Goal: Task Accomplishment & Management: Manage account settings

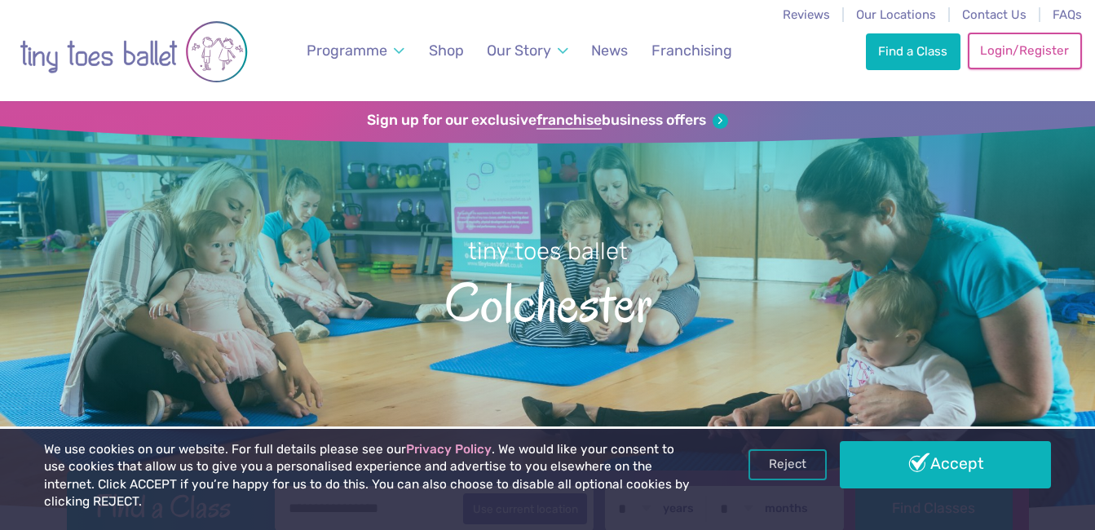
click at [996, 46] on link "Login/Register" at bounding box center [1024, 51] width 114 height 36
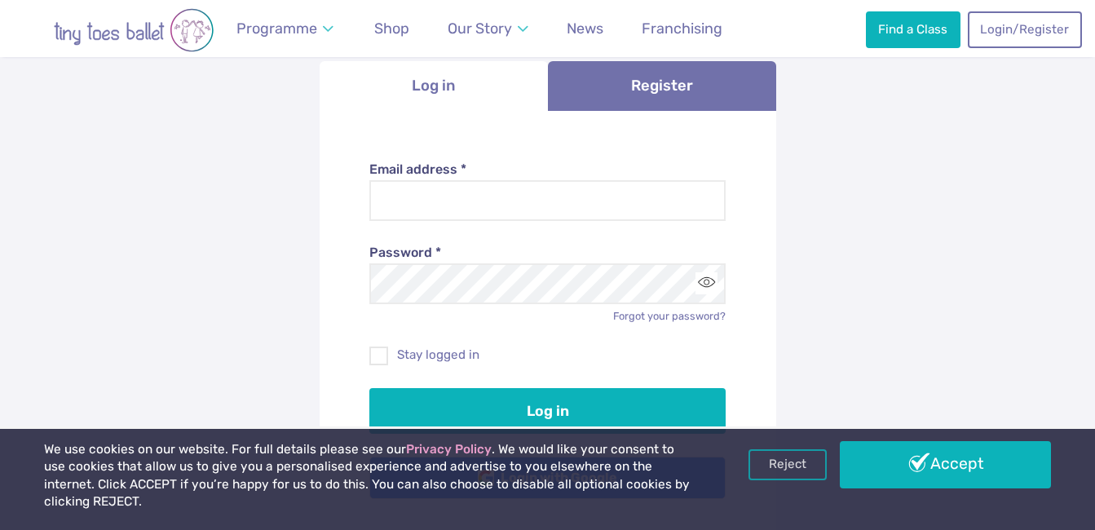
scroll to position [163, 0]
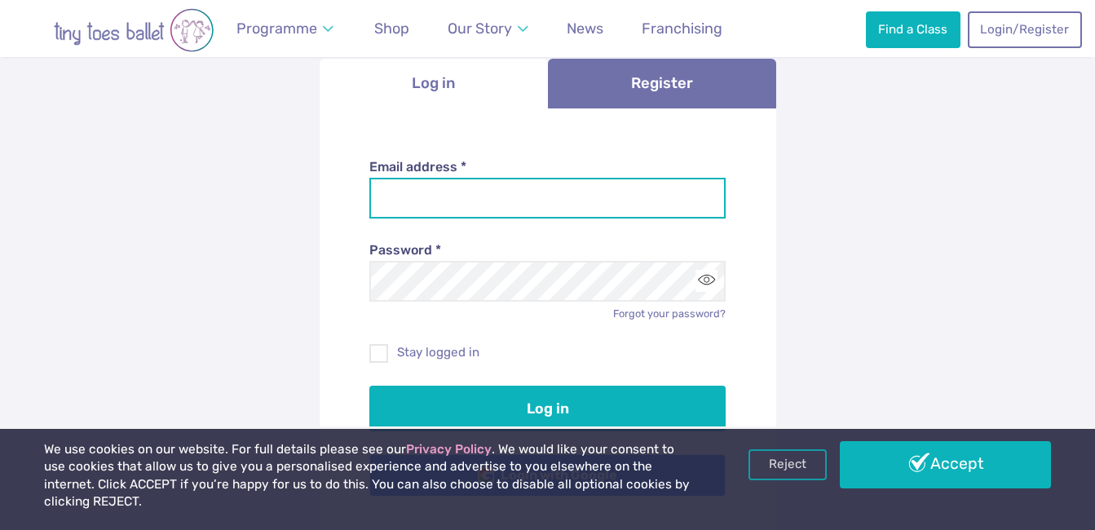
click at [474, 202] on input "Email address *" at bounding box center [547, 198] width 356 height 41
type input "**********"
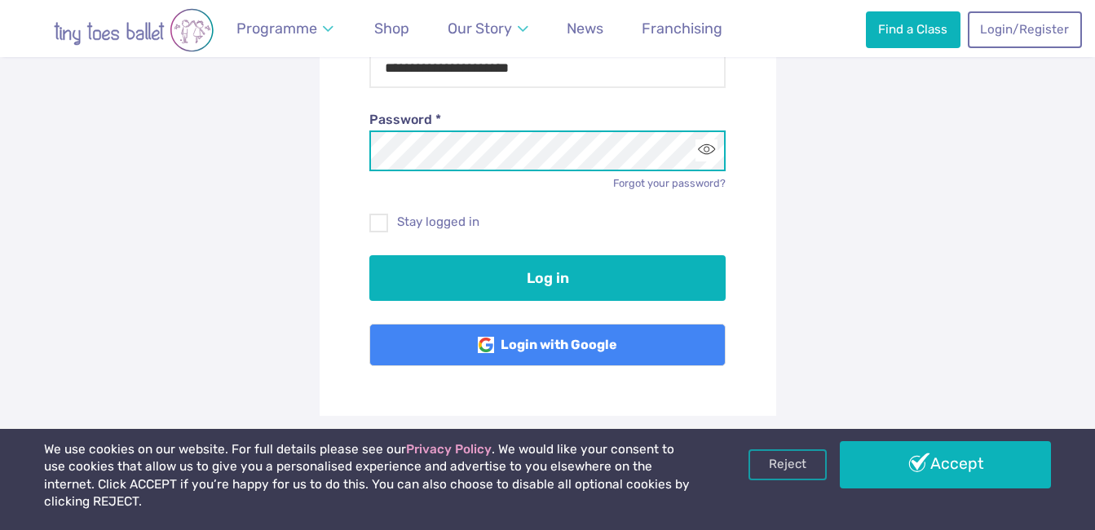
scroll to position [326, 0]
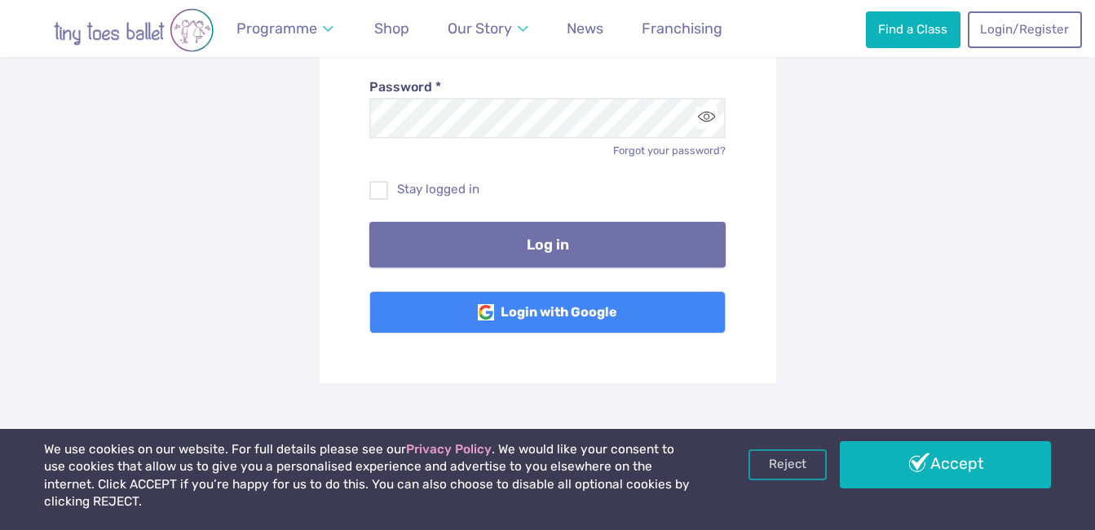
click at [446, 236] on button "Log in" at bounding box center [547, 245] width 356 height 46
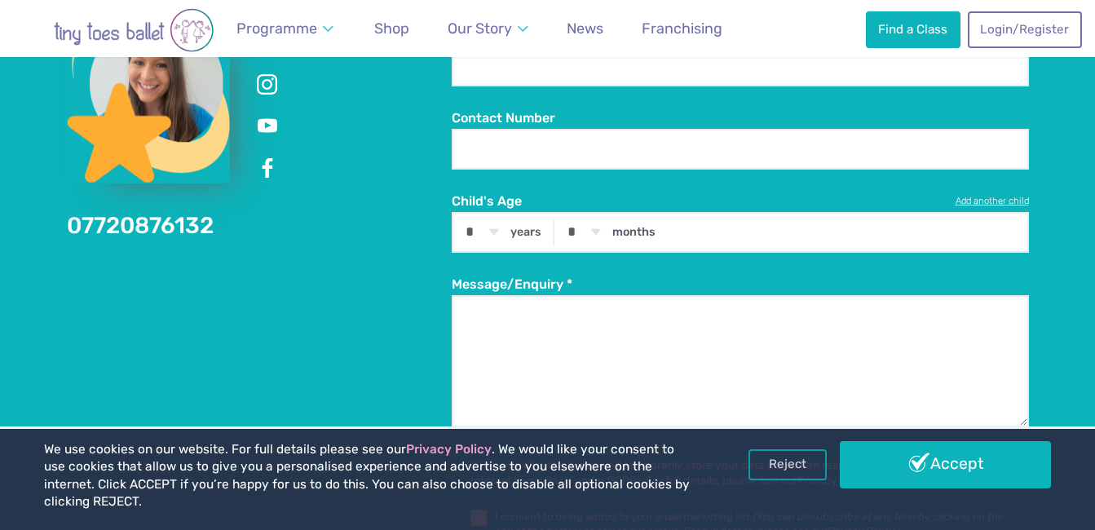
scroll to position [2282, 0]
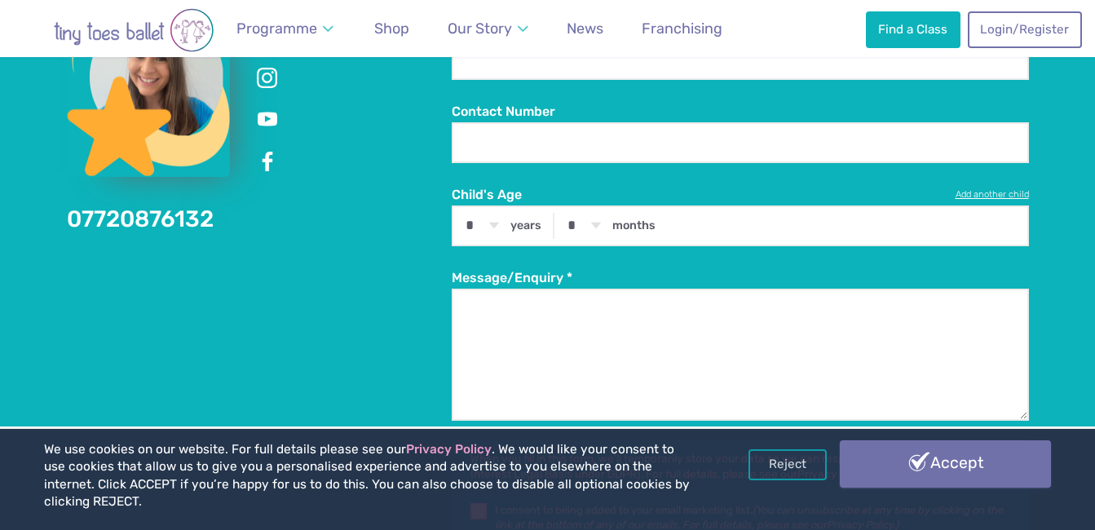
click at [872, 477] on link "Accept" at bounding box center [944, 463] width 210 height 47
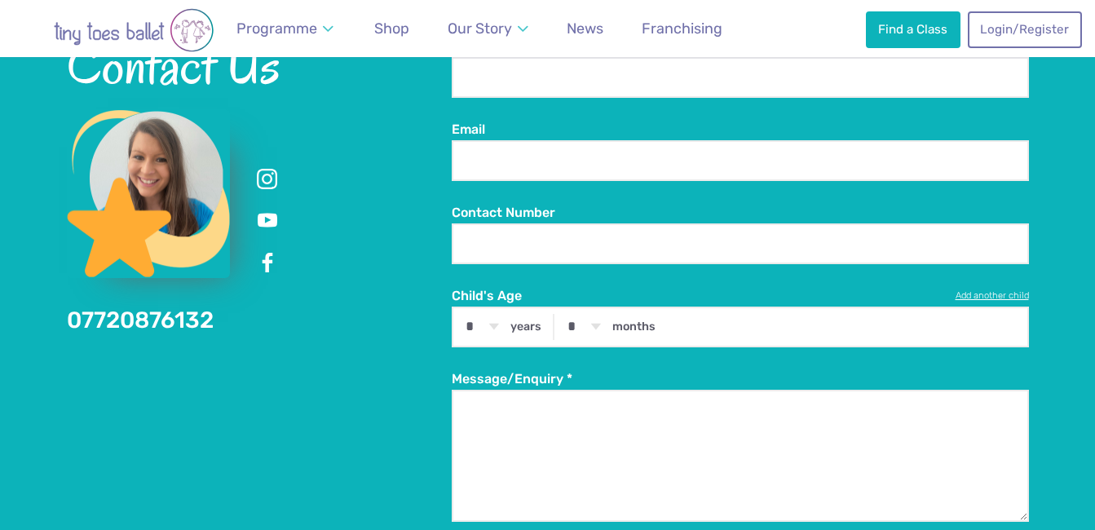
scroll to position [2200, 0]
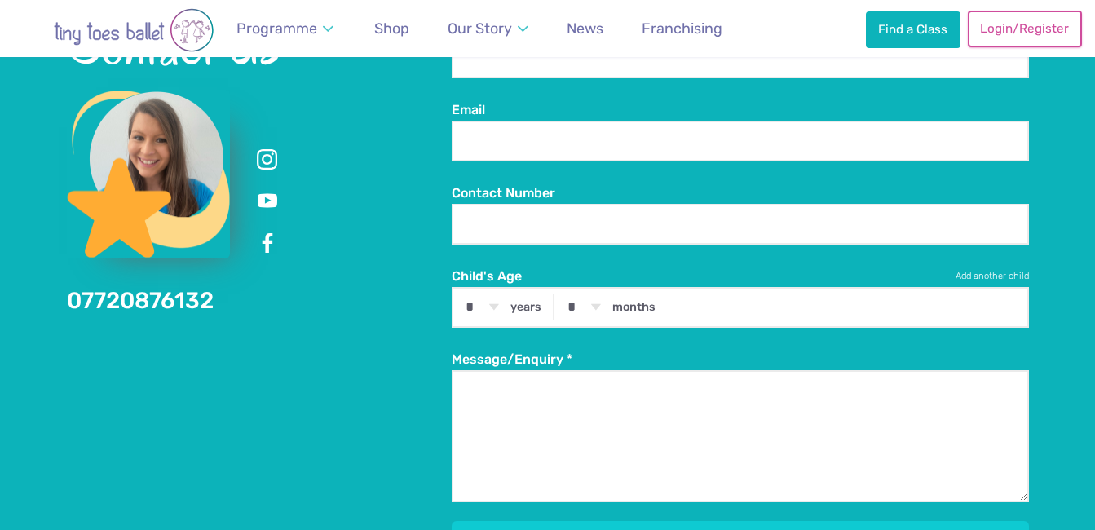
click at [1000, 20] on link "Login/Register" at bounding box center [1024, 29] width 114 height 36
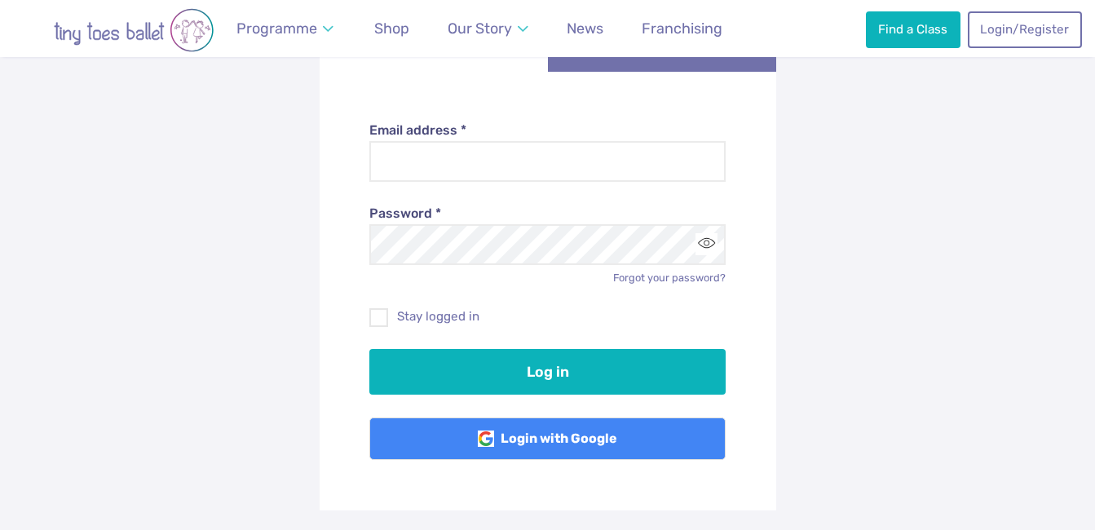
scroll to position [326, 0]
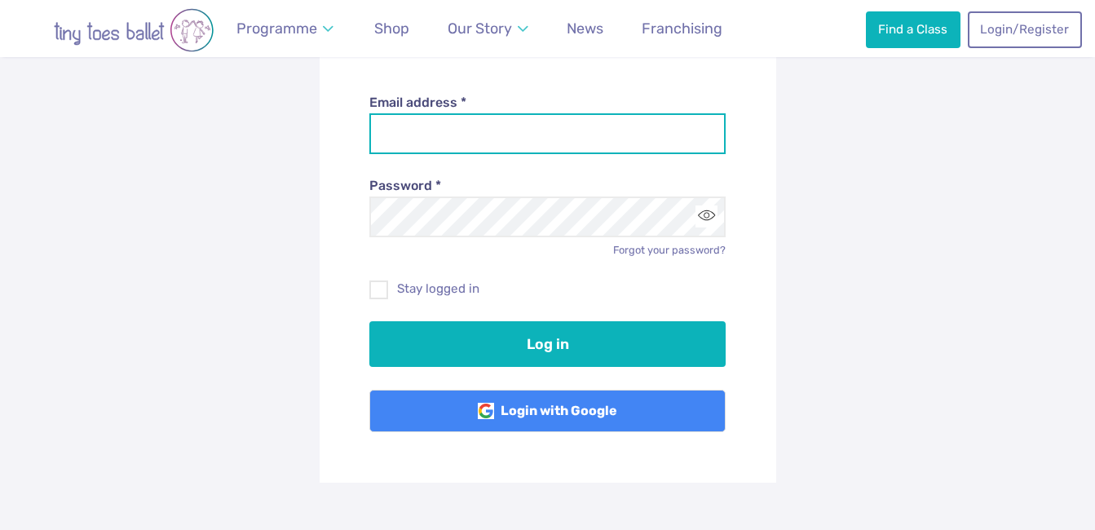
type input "**********"
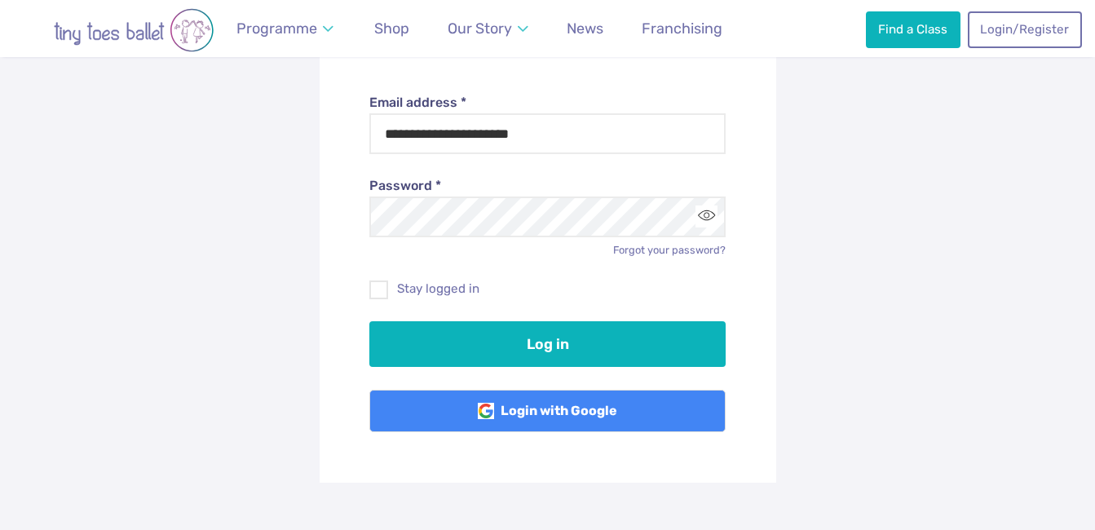
click at [535, 347] on button "Log in" at bounding box center [547, 344] width 356 height 46
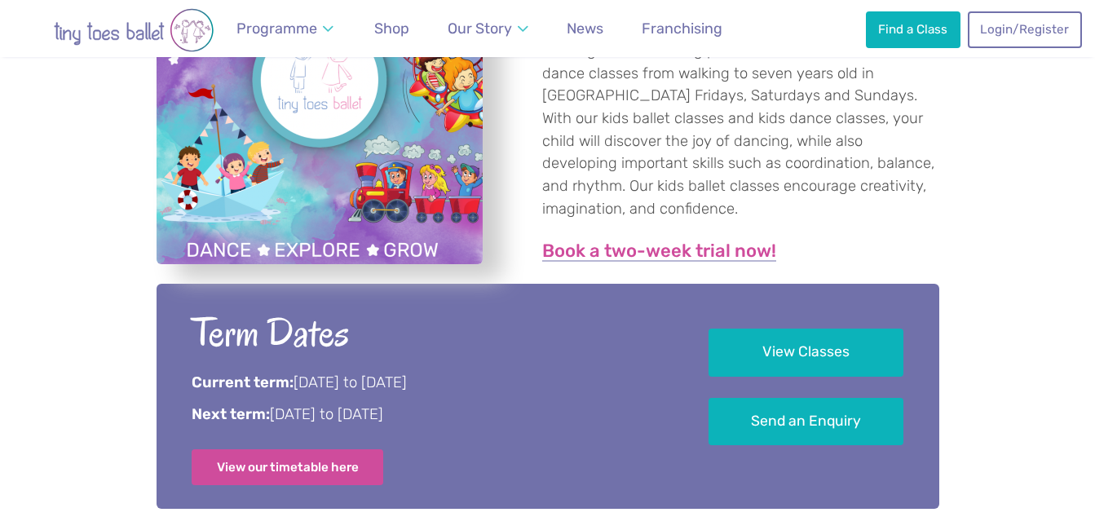
scroll to position [733, 0]
